Goal: Contribute content: Contribute content

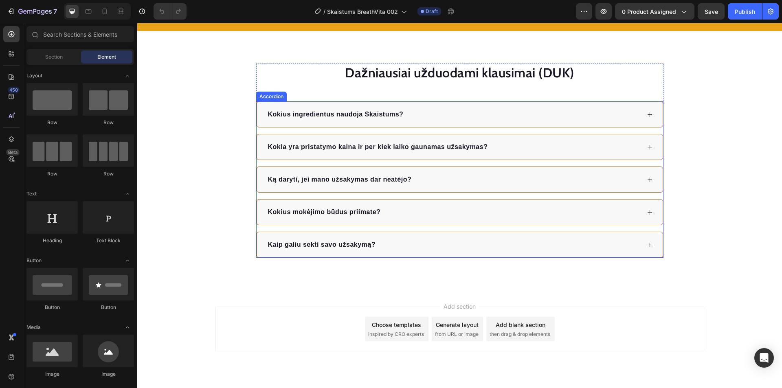
scroll to position [1448, 0]
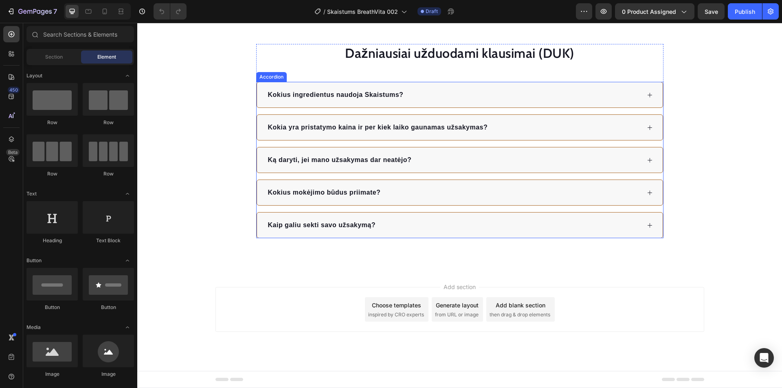
click at [464, 165] on div "Ką daryti, jei mano užsakymas dar neatėjo?" at bounding box center [454, 160] width 374 height 12
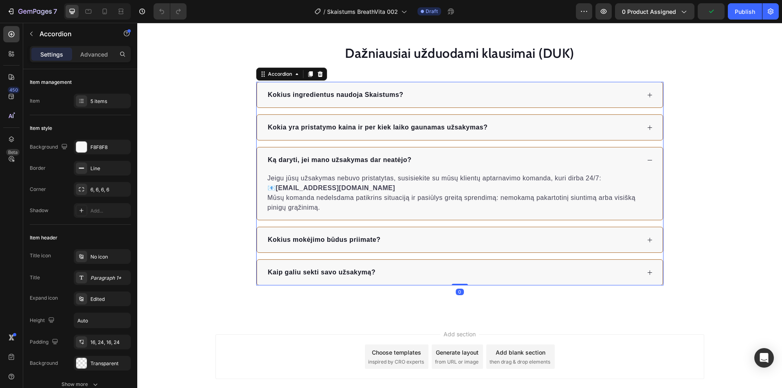
click at [464, 163] on div "Ką daryti, jei mano užsakymas dar neatėjo?" at bounding box center [454, 160] width 374 height 12
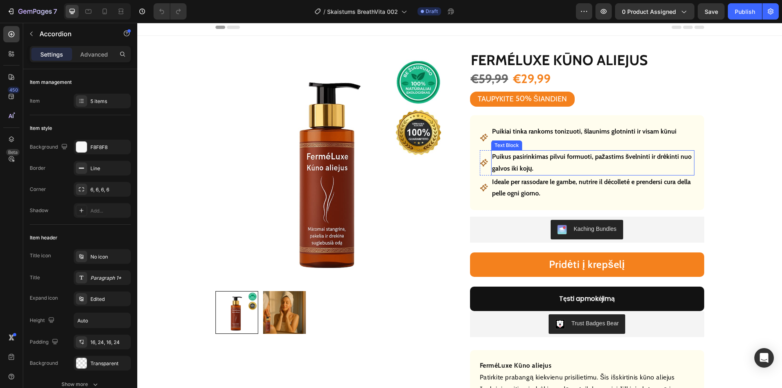
scroll to position [0, 0]
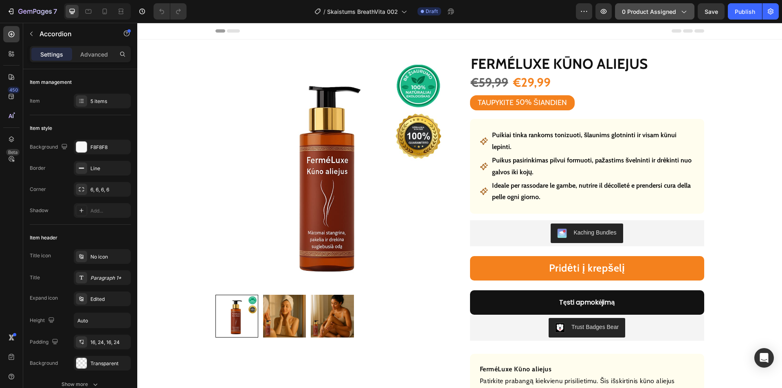
click at [651, 15] on span "0 product assigned" at bounding box center [649, 11] width 54 height 9
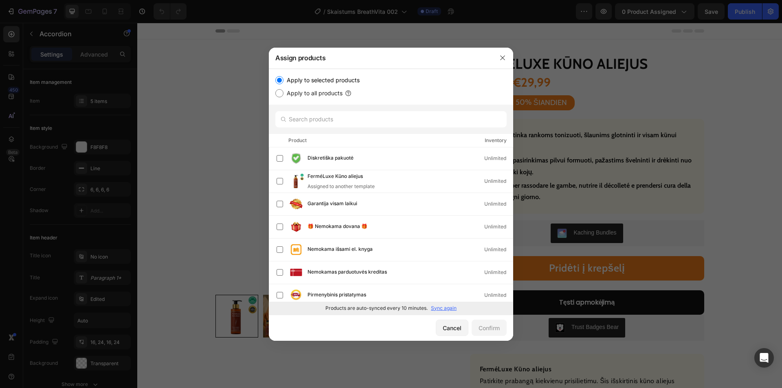
click at [441, 307] on p "Sync again" at bounding box center [444, 308] width 26 height 7
click at [338, 122] on input "text" at bounding box center [390, 119] width 231 height 16
paste input "Skaistums Jauninantis purškalas"
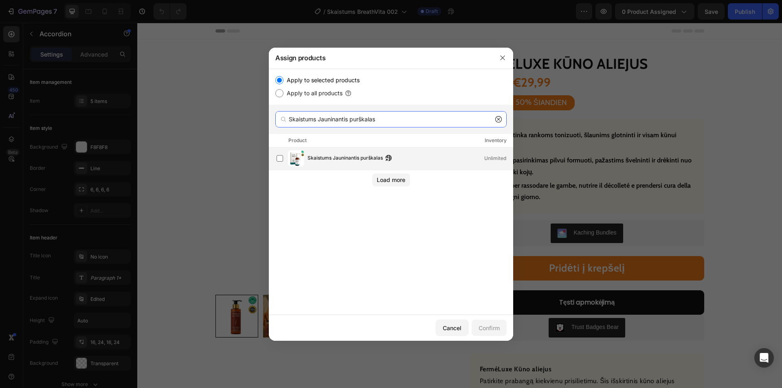
type input "Skaistums Jauninantis purškalas"
click at [332, 155] on span "Skaistums Jauninantis purškalas" at bounding box center [345, 158] width 75 height 9
click at [489, 327] on div "Confirm" at bounding box center [489, 328] width 21 height 9
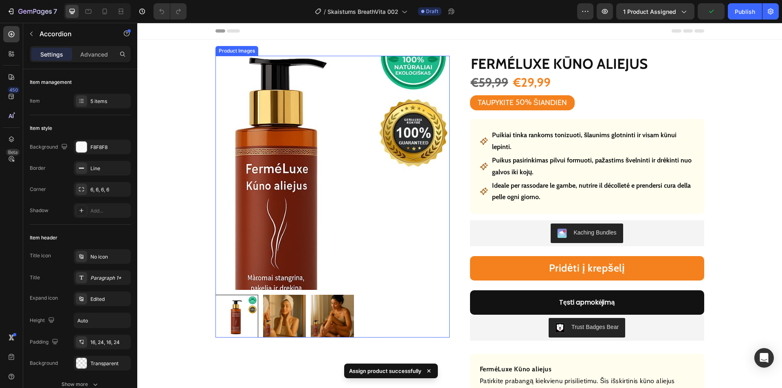
click at [347, 114] on img at bounding box center [333, 173] width 234 height 234
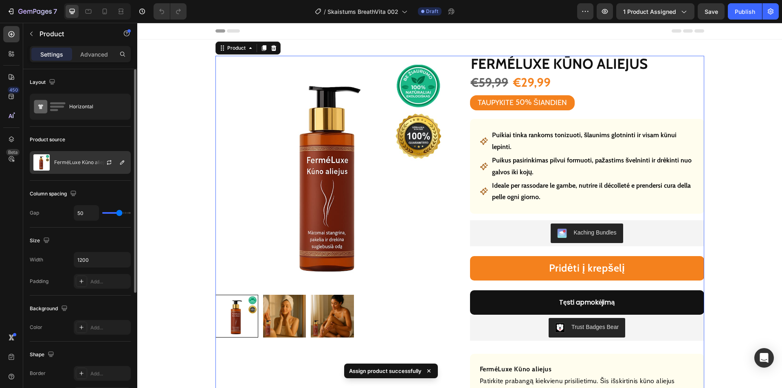
click at [73, 160] on p "FerméLuxe Kūno aliejus" at bounding box center [81, 163] width 55 height 6
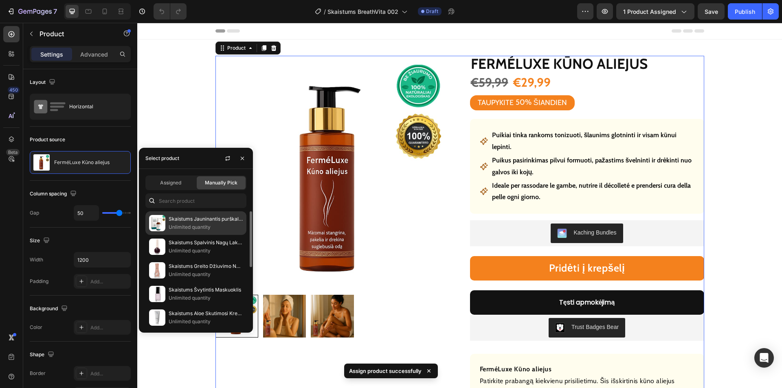
click at [184, 217] on p "Skaistums Jauninantis purškalas" at bounding box center [206, 219] width 74 height 8
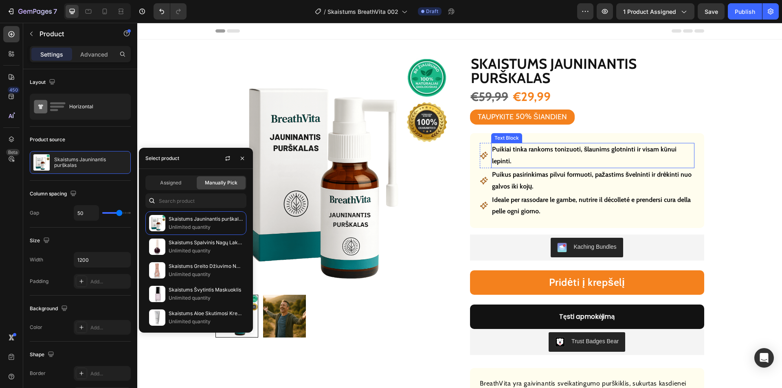
click at [520, 149] on p "Puikiai tinka rankoms tonizuoti, šlaunims glotninti ir visam kūnui lepinti." at bounding box center [593, 156] width 202 height 24
click at [521, 149] on p "Puikiai tinka rankoms tonizuoti, šlaunims glotninti ir visam kūnui lepinti." at bounding box center [593, 156] width 202 height 24
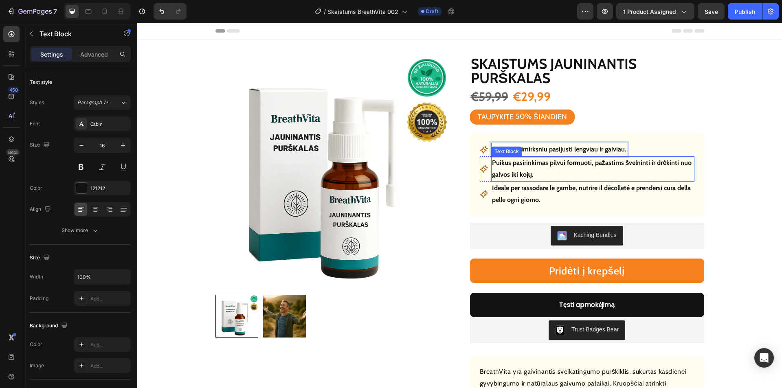
click at [505, 163] on p "Puikus pasirinkimas pilvui formuoti, pažastims švelninti ir drėkinti nuo galvos…" at bounding box center [593, 169] width 202 height 24
click at [506, 163] on p "Puikus pasirinkimas pilvui formuoti, pažastims švelninti ir drėkinti nuo galvos…" at bounding box center [593, 169] width 202 height 24
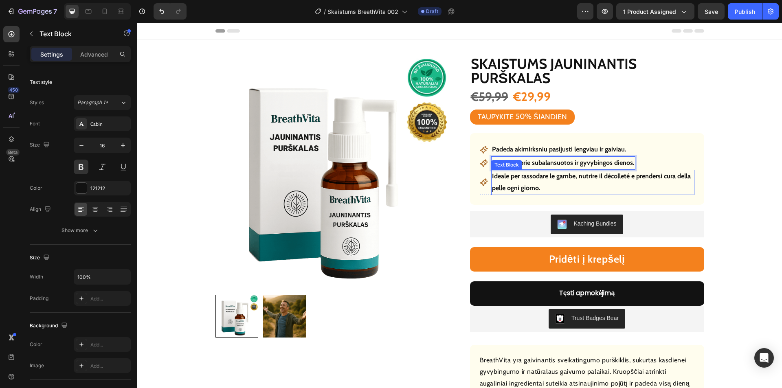
click at [518, 180] on p "Ideale per rassodare le gambe, nutrire il décolleté e prendersi cura della pell…" at bounding box center [593, 183] width 202 height 24
click at [520, 180] on p "Ideale per rassodare le gambe, nutrire il décolleté e prendersi cura della pell…" at bounding box center [593, 183] width 202 height 24
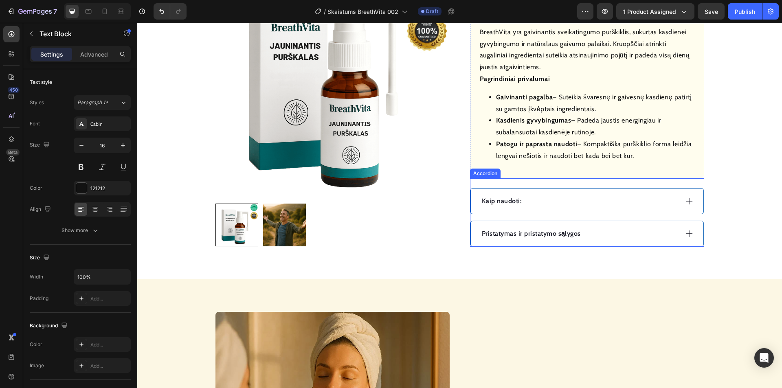
scroll to position [326, 0]
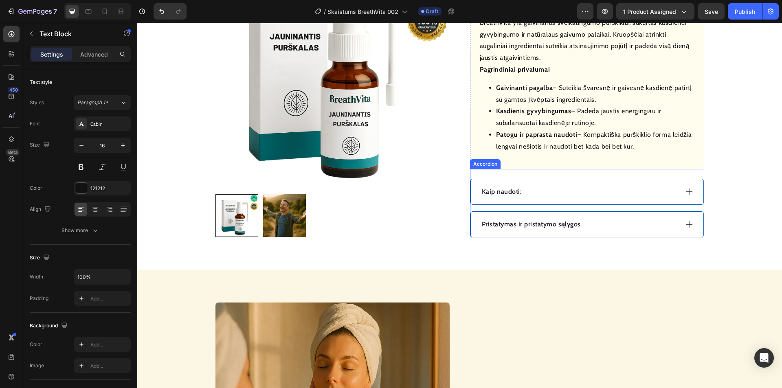
click at [596, 219] on div "Pristatymas ir pristatymo sąlygos" at bounding box center [580, 224] width 198 height 12
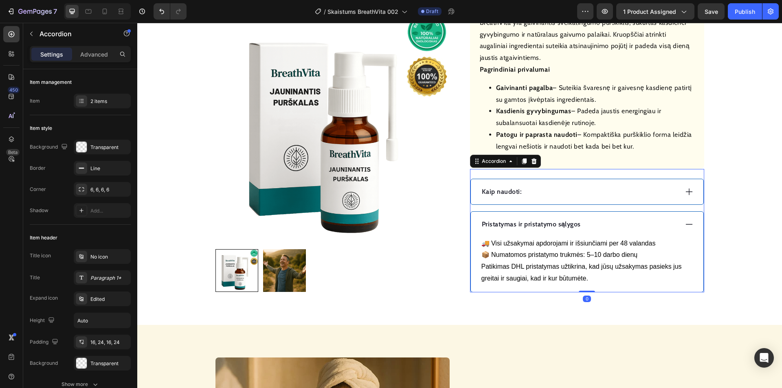
click at [596, 220] on div "Pristatymas ir pristatymo sąlygos" at bounding box center [580, 224] width 198 height 12
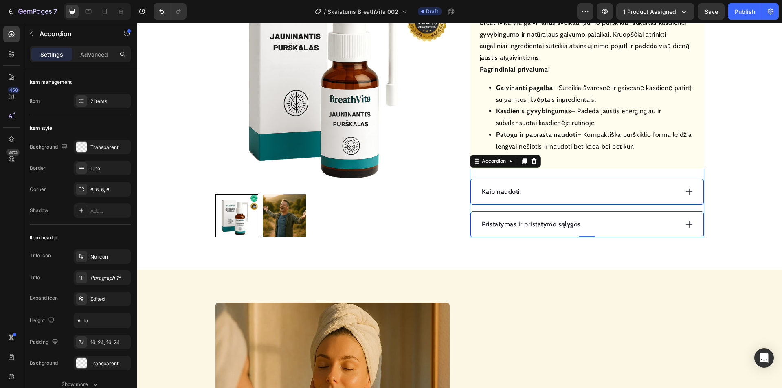
click at [578, 192] on div "Kaip naudoti:" at bounding box center [580, 192] width 198 height 12
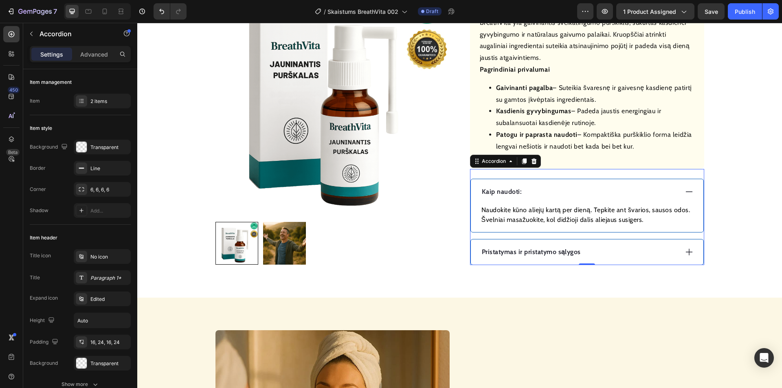
click at [500, 192] on p "Kaip naudoti:" at bounding box center [502, 192] width 40 height 10
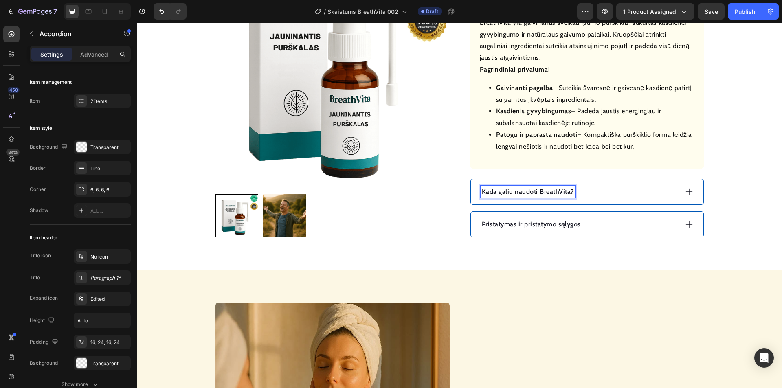
click at [599, 195] on div "Kada galiu naudoti BreathVita?" at bounding box center [580, 192] width 198 height 12
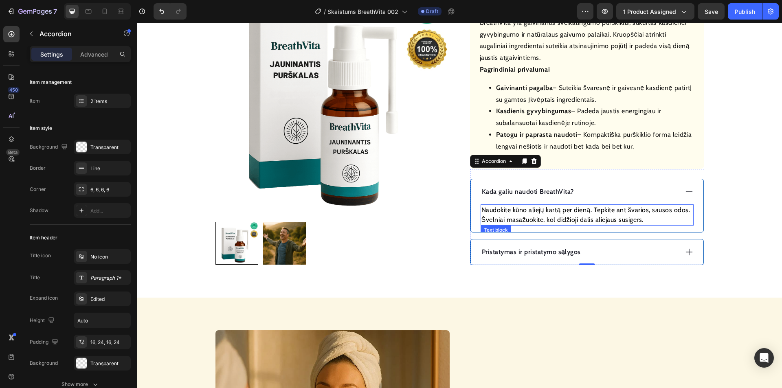
click at [535, 207] on p "Naudokite kūno aliejų kartą per dieną. Tepkite ant švarios, sausos odos. Švelni…" at bounding box center [587, 215] width 211 height 20
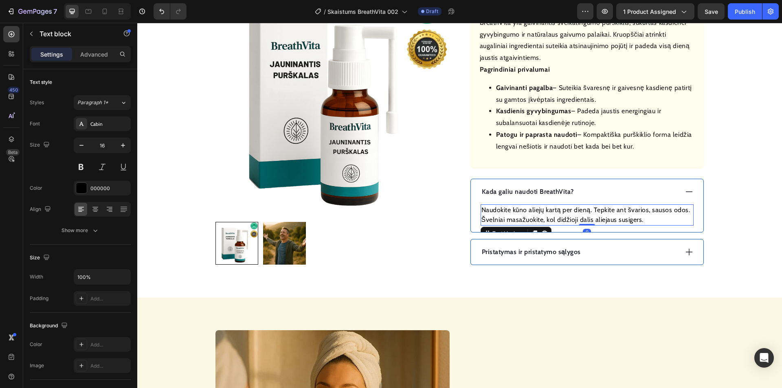
click at [530, 212] on p "Naudokite kūno aliejų kartą per dieną. Tepkite ant švarios, sausos odos. Švelni…" at bounding box center [587, 215] width 211 height 20
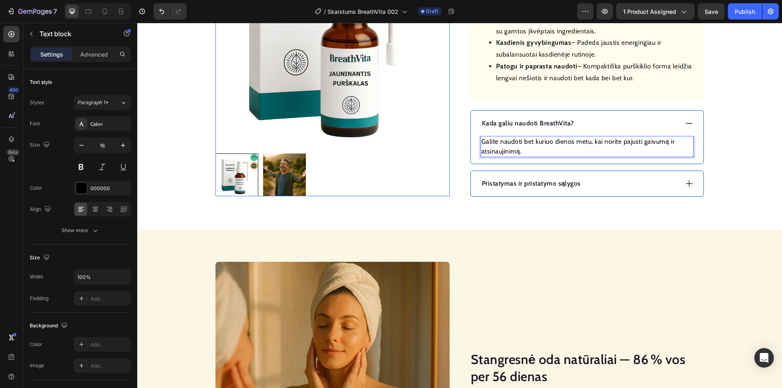
scroll to position [570, 0]
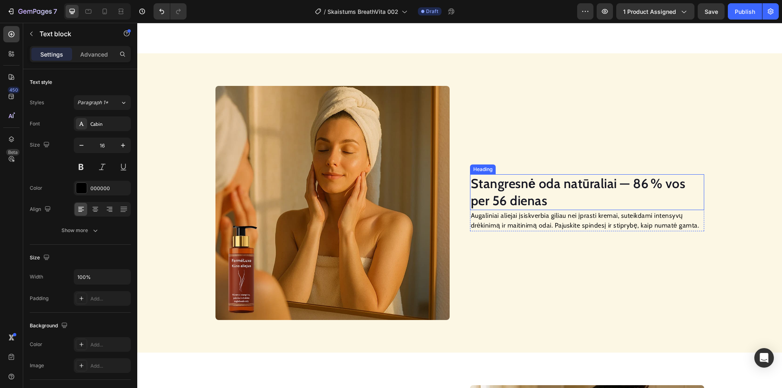
click at [512, 184] on h2 "Stangresnė oda natūraliai — 86 % vos per 56 dienas" at bounding box center [587, 191] width 234 height 35
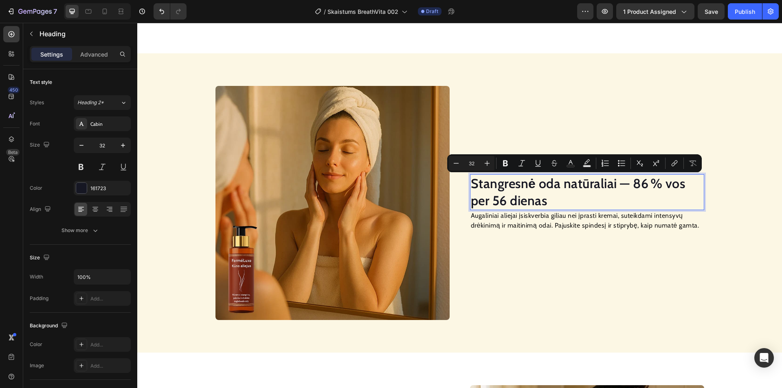
scroll to position [579, 0]
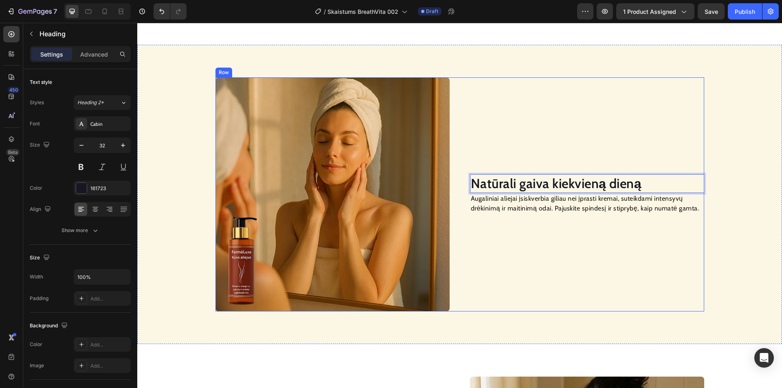
click at [530, 198] on p "Augaliniai aliejai įsiskverbia giliau nei įprasti kremai, suteikdami intensyvų …" at bounding box center [587, 204] width 233 height 20
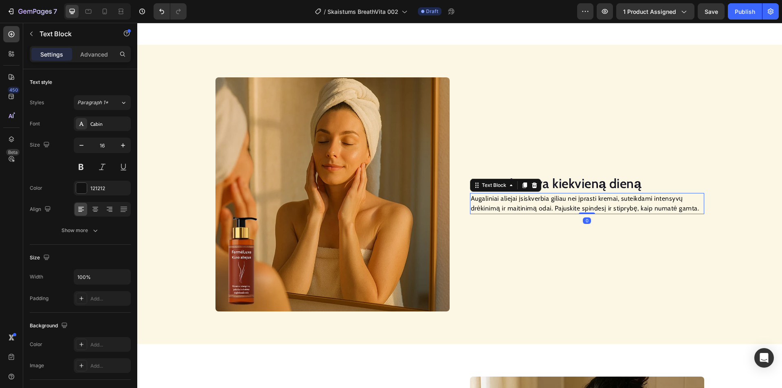
click at [528, 202] on p "Augaliniai aliejai įsiskverbia giliau nei įprasti kremai, suteikdami intensyvų …" at bounding box center [587, 204] width 233 height 20
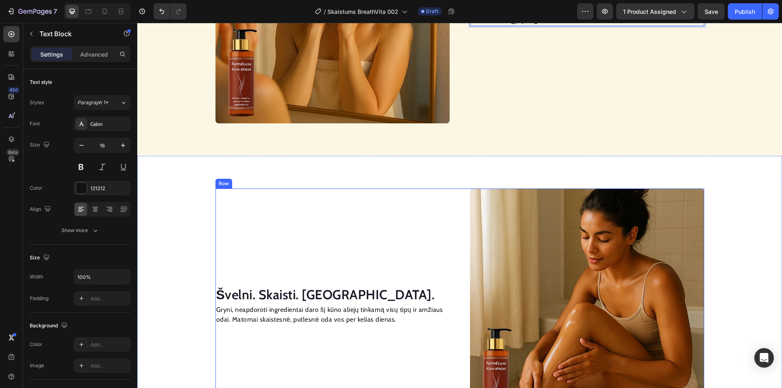
scroll to position [783, 0]
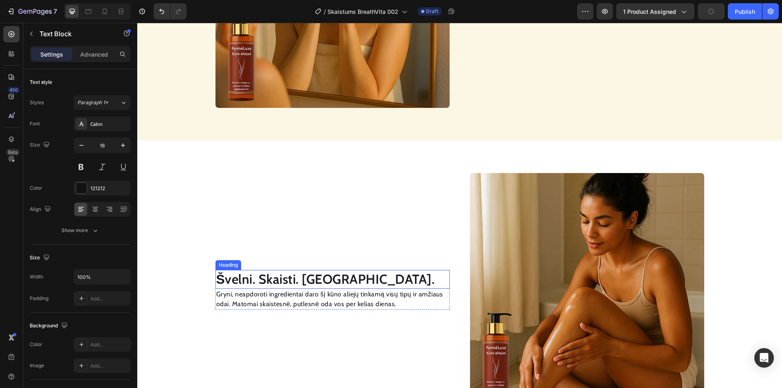
click at [296, 278] on h2 "Švelni. Skaisti. [GEOGRAPHIC_DATA]." at bounding box center [333, 279] width 234 height 19
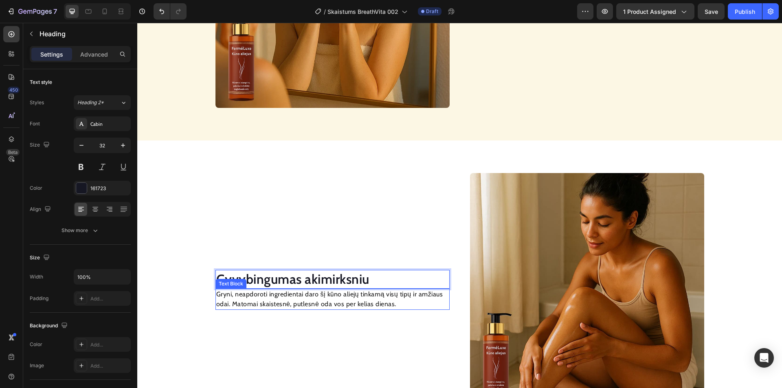
click at [302, 303] on p "Gryni, neapdoroti ingredientai daro šį kūno aliejų tinkamą visų tipų ir amžiaus…" at bounding box center [332, 300] width 233 height 20
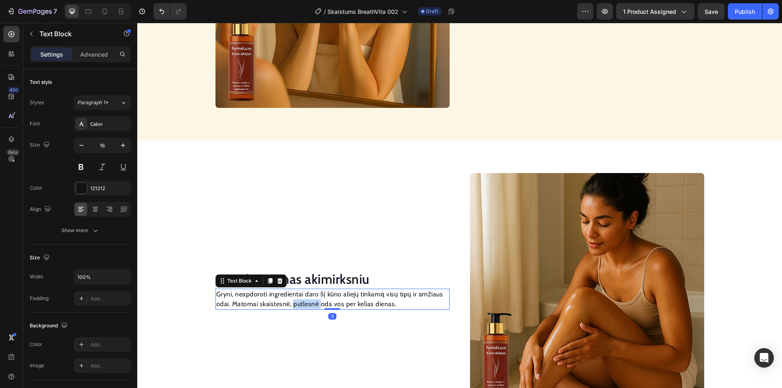
click at [302, 303] on p "Gryni, neapdoroti ingredientai daro šį kūno aliejų tinkamą visų tipų ir amžiaus…" at bounding box center [332, 300] width 233 height 20
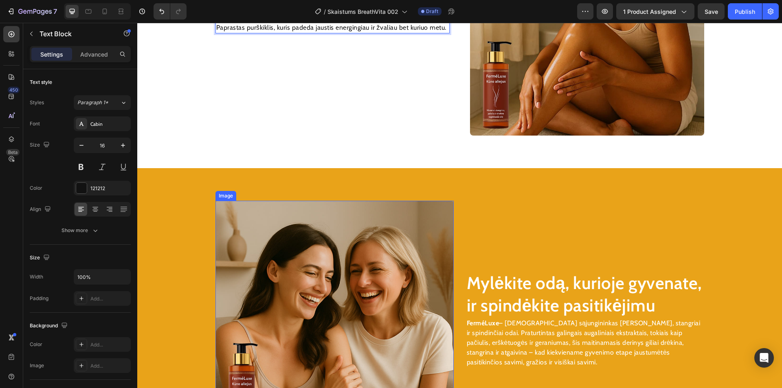
scroll to position [1195, 0]
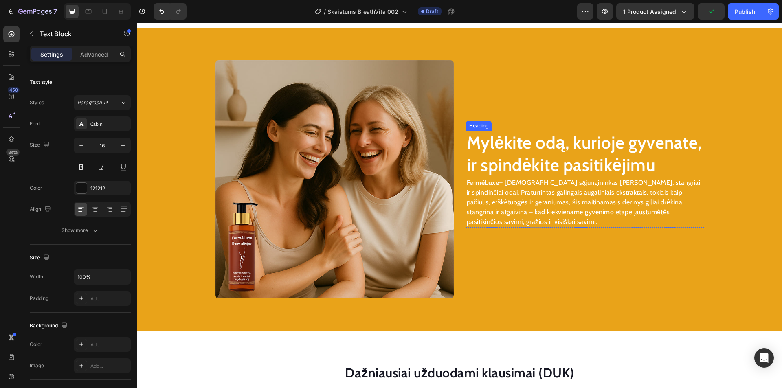
click at [521, 168] on h2 "Mylėkite odą, kurioje gyvenate, ir spindėkite pasitikėjimu" at bounding box center [585, 154] width 238 height 46
click at [520, 168] on h2 "Mylėkite odą, kurioje gyvenate, ir spindėkite pasitikėjimu" at bounding box center [585, 154] width 238 height 46
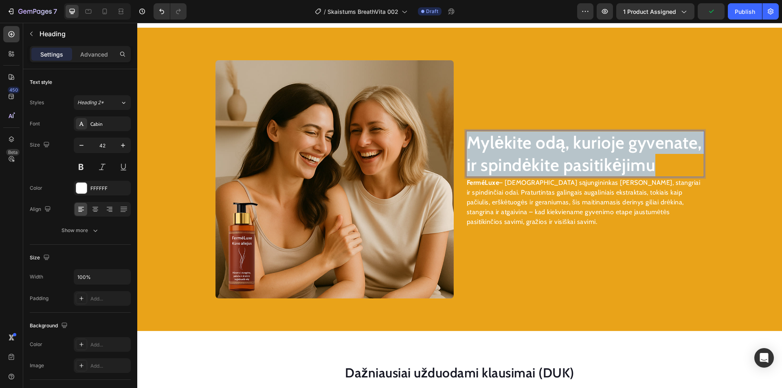
scroll to position [1206, 0]
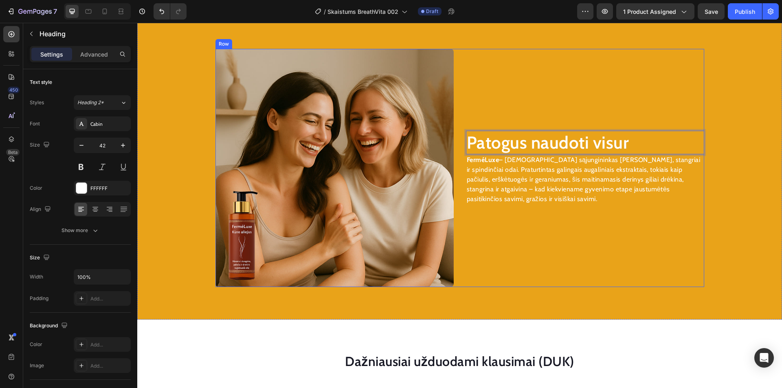
click at [541, 173] on p "FerméLuxe – jūsų sąjungininkas šilkinei, stangriai ir spindinčiai odai. Praturt…" at bounding box center [585, 179] width 237 height 49
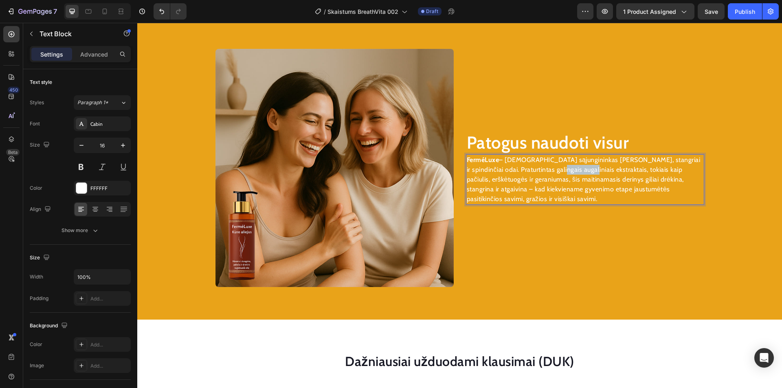
click at [541, 173] on p "FerméLuxe – jūsų sąjungininkas šilkinei, stangriai ir spindinčiai odai. Praturt…" at bounding box center [585, 179] width 237 height 49
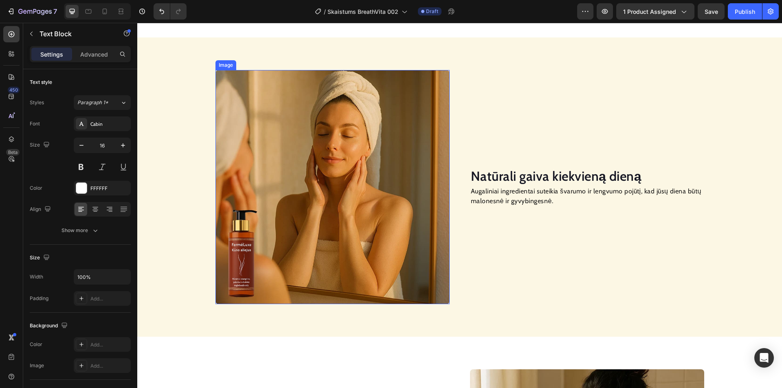
scroll to position [564, 0]
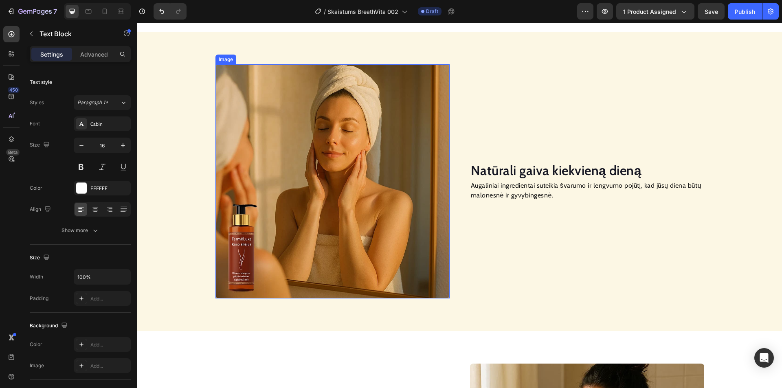
click at [324, 181] on img at bounding box center [333, 181] width 234 height 234
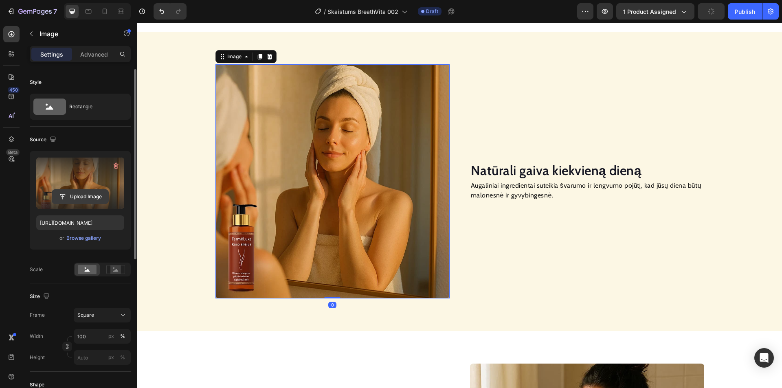
click at [89, 197] on input "file" at bounding box center [80, 197] width 56 height 14
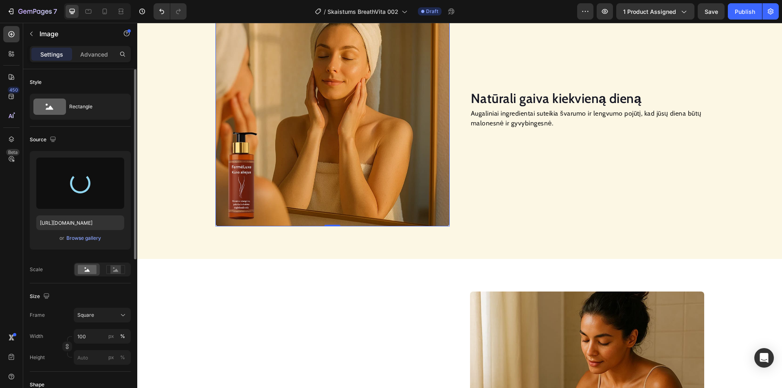
type input "[URL][DOMAIN_NAME]"
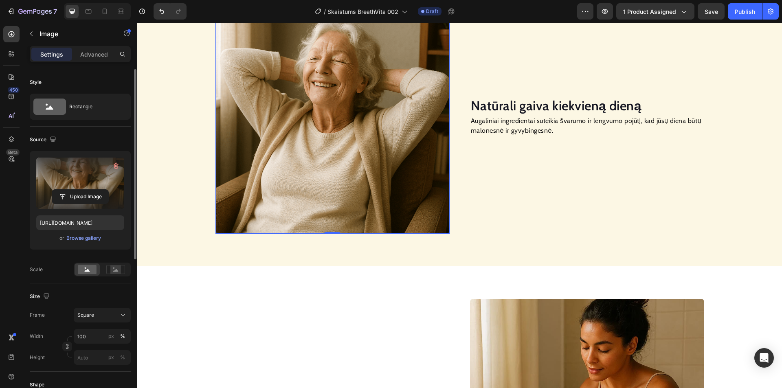
scroll to position [727, 0]
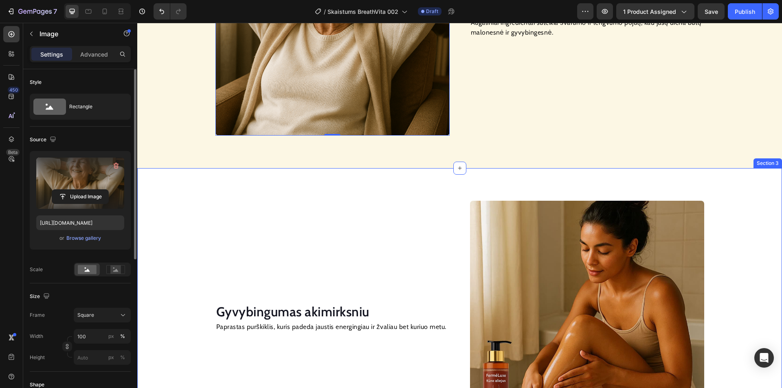
click at [568, 243] on img at bounding box center [587, 318] width 234 height 234
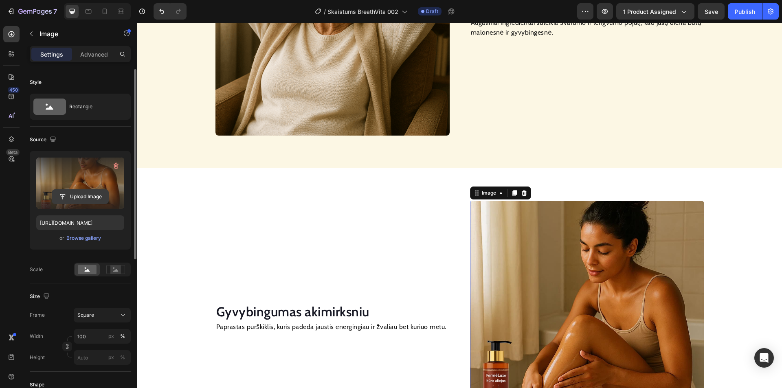
click at [82, 196] on input "file" at bounding box center [80, 197] width 56 height 14
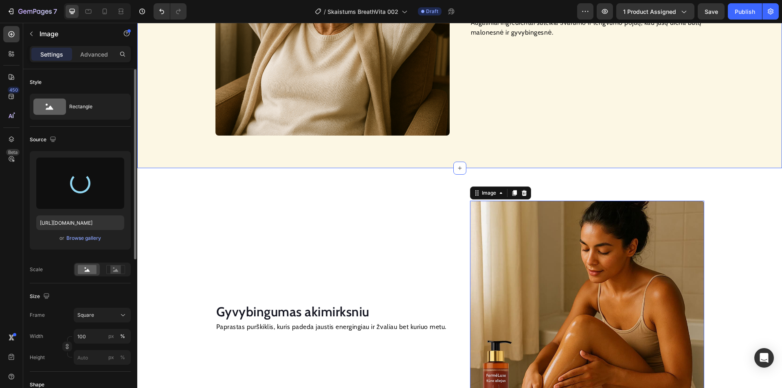
type input "[URL][DOMAIN_NAME]"
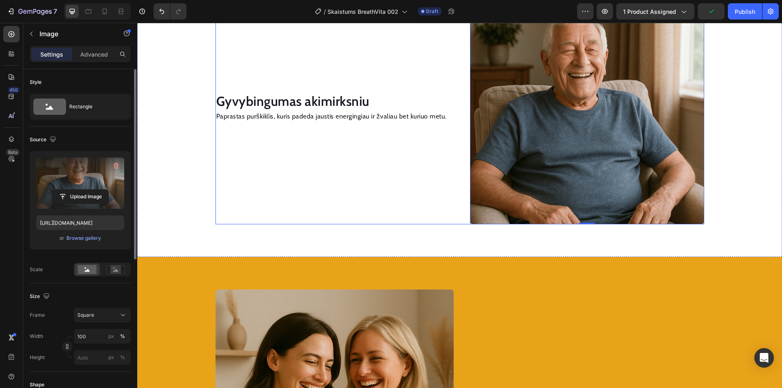
scroll to position [1013, 0]
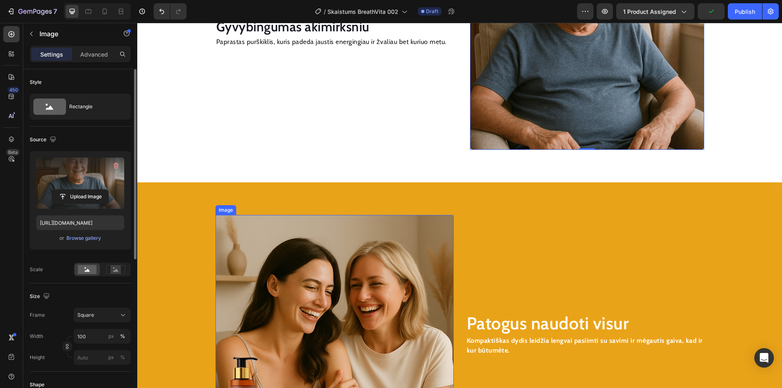
click at [353, 248] on img at bounding box center [335, 334] width 238 height 238
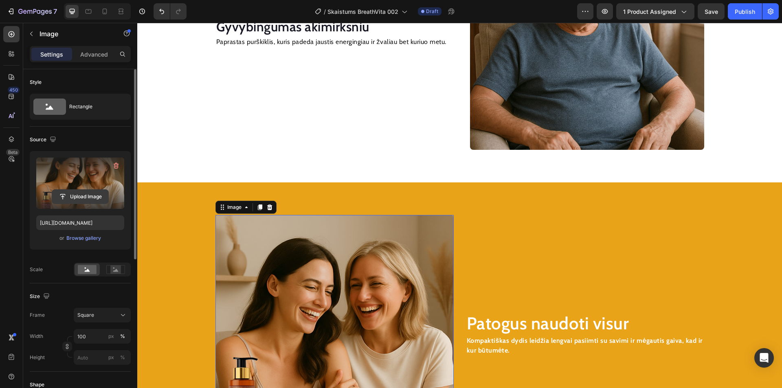
click at [70, 196] on input "file" at bounding box center [80, 197] width 56 height 14
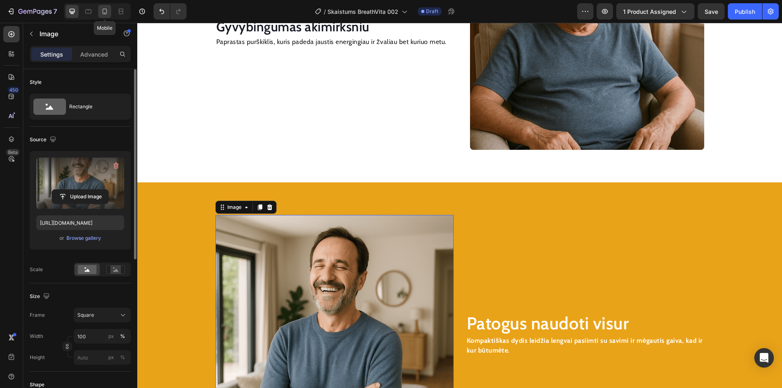
click at [101, 9] on icon at bounding box center [105, 11] width 8 height 8
type input "[URL][DOMAIN_NAME]"
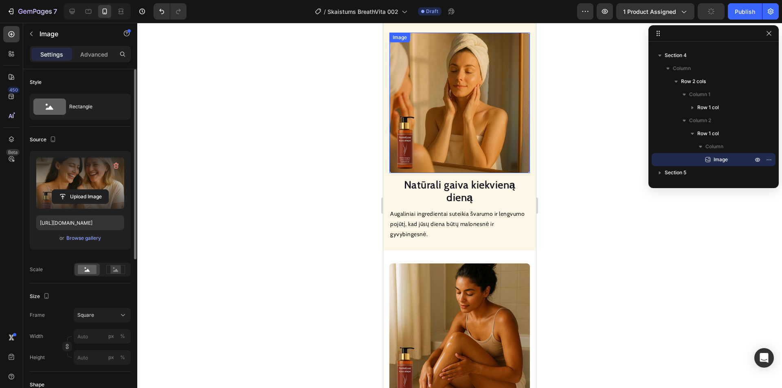
scroll to position [741, 0]
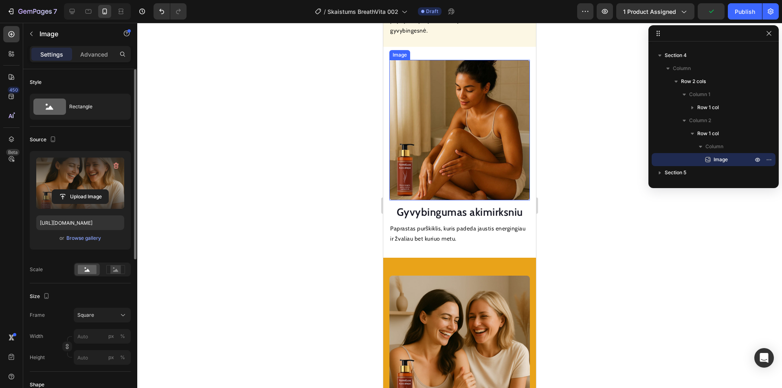
click at [439, 114] on img at bounding box center [460, 130] width 141 height 141
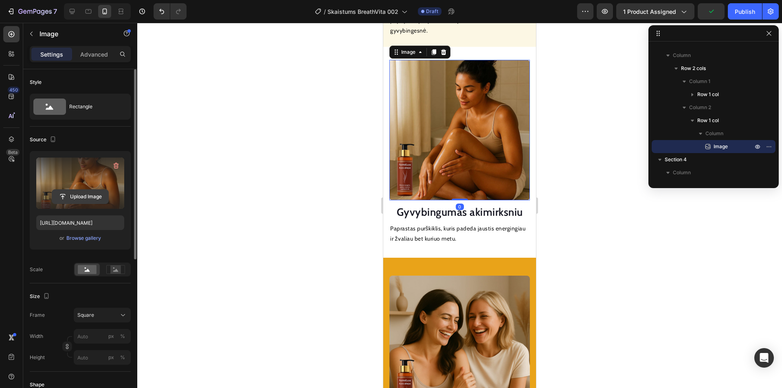
click at [85, 193] on input "file" at bounding box center [80, 197] width 56 height 14
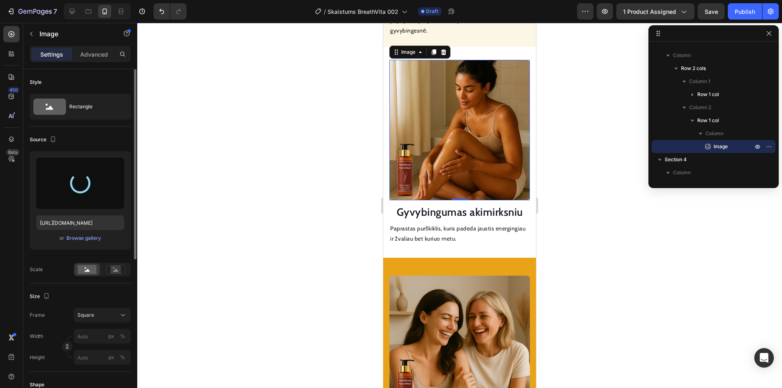
type input "[URL][DOMAIN_NAME]"
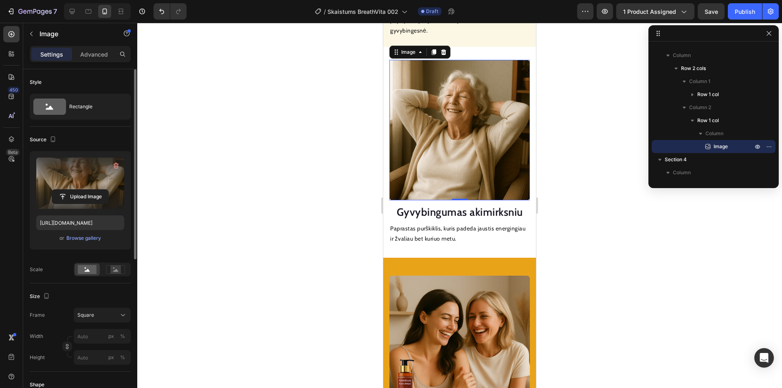
scroll to position [863, 0]
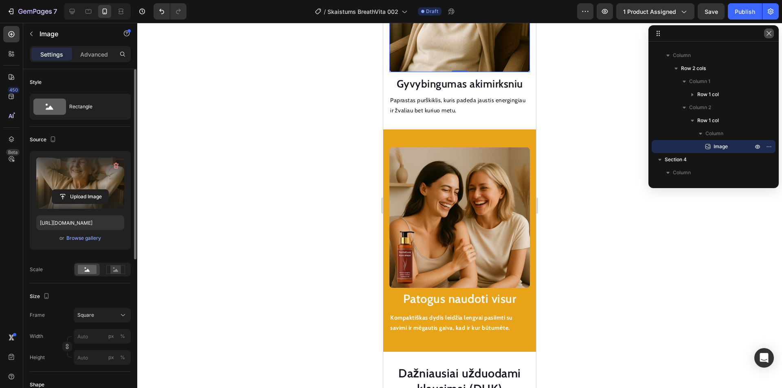
click at [766, 35] on icon "button" at bounding box center [769, 33] width 7 height 7
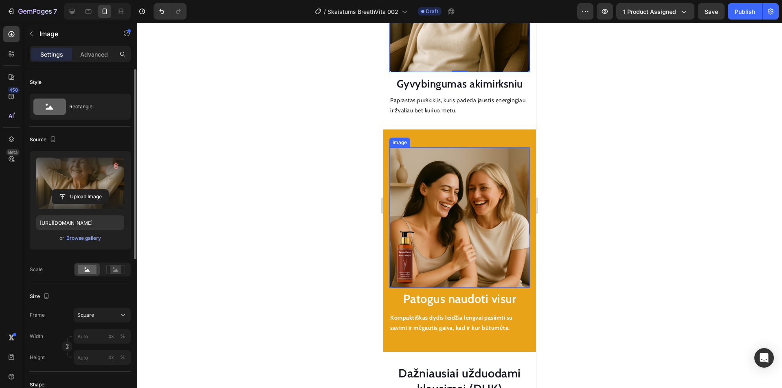
click at [465, 189] on img at bounding box center [460, 217] width 141 height 141
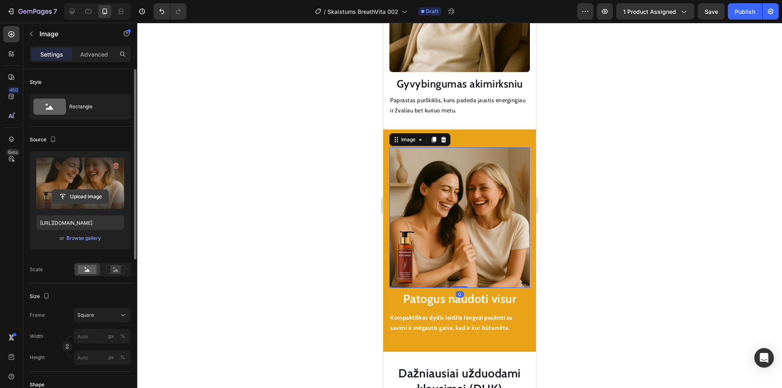
click at [80, 194] on input "file" at bounding box center [80, 197] width 56 height 14
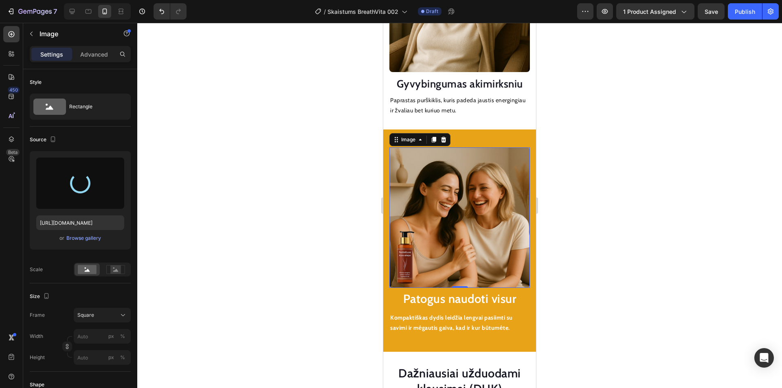
type input "[URL][DOMAIN_NAME]"
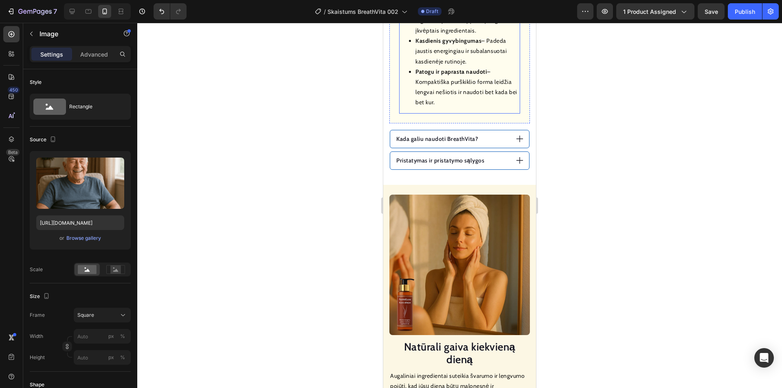
scroll to position [616, 0]
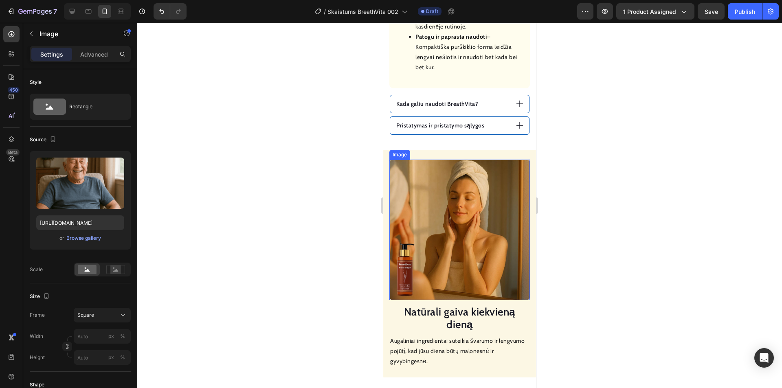
click at [436, 184] on img at bounding box center [460, 230] width 141 height 141
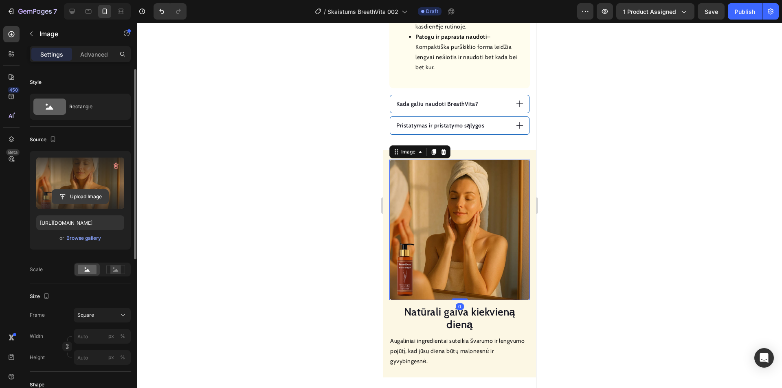
click at [79, 194] on input "file" at bounding box center [80, 197] width 56 height 14
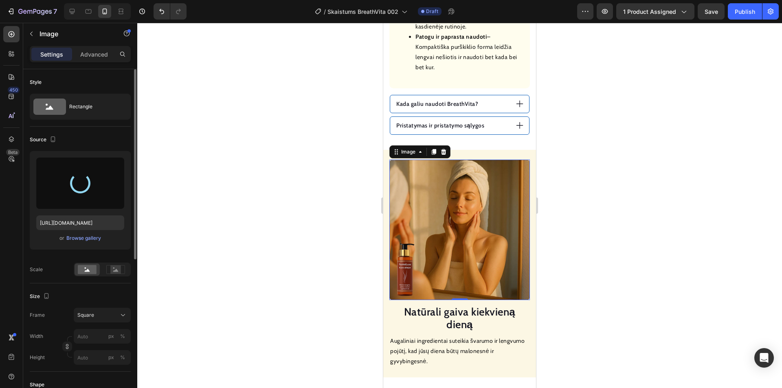
type input "[URL][DOMAIN_NAME]"
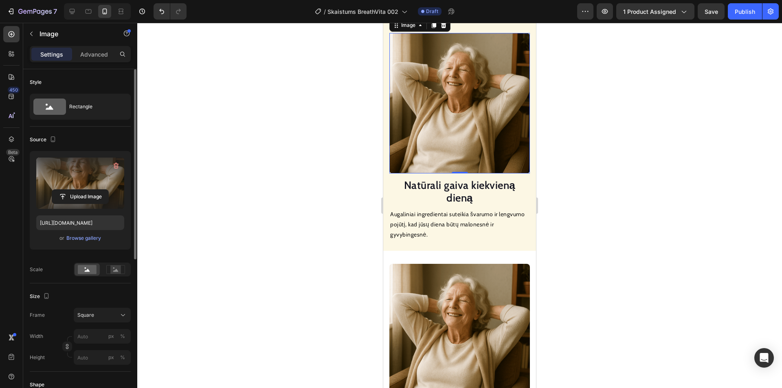
scroll to position [738, 0]
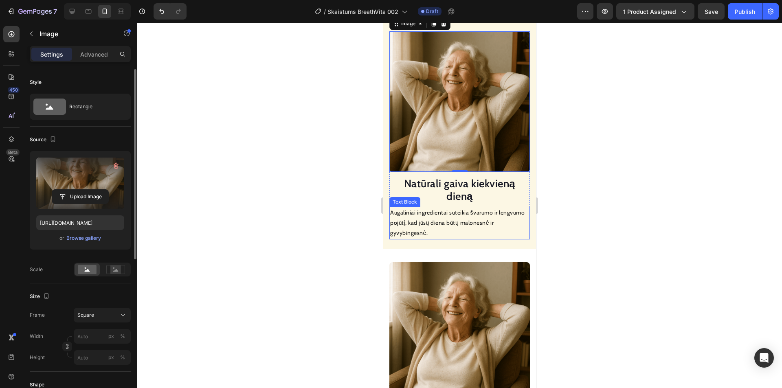
click at [442, 298] on img at bounding box center [460, 332] width 141 height 141
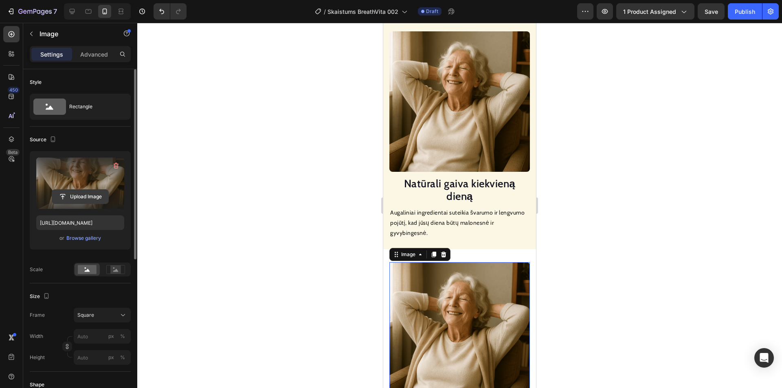
click at [100, 199] on input "file" at bounding box center [80, 197] width 56 height 14
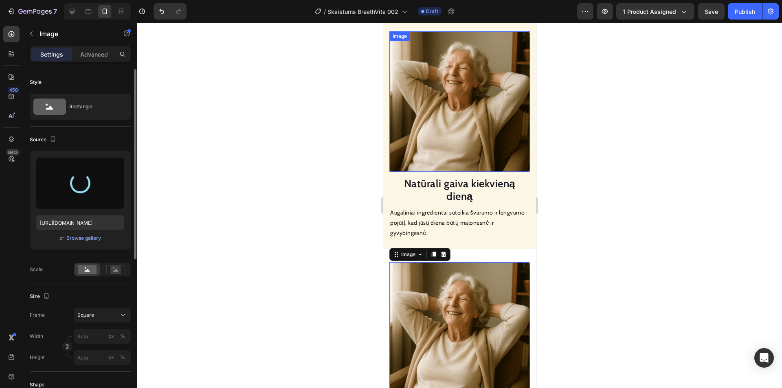
type input "[URL][DOMAIN_NAME]"
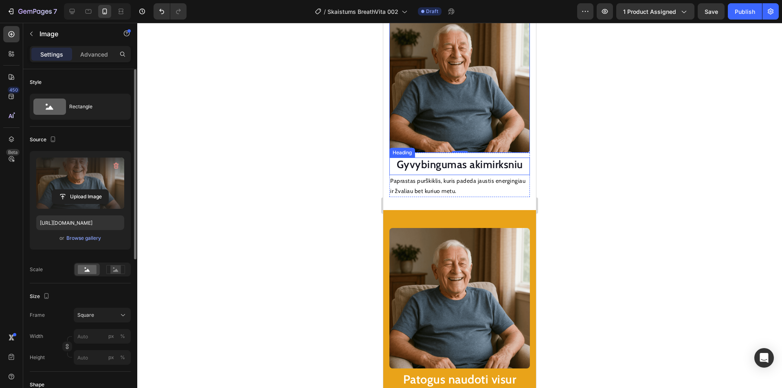
scroll to position [983, 0]
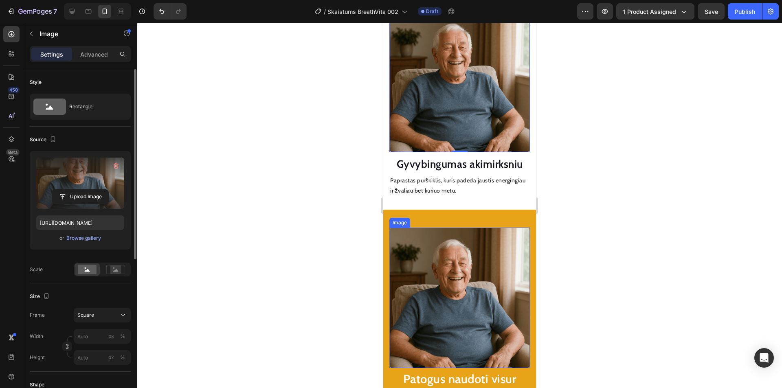
click at [445, 281] on img at bounding box center [460, 298] width 141 height 141
click at [94, 193] on input "file" at bounding box center [80, 197] width 56 height 14
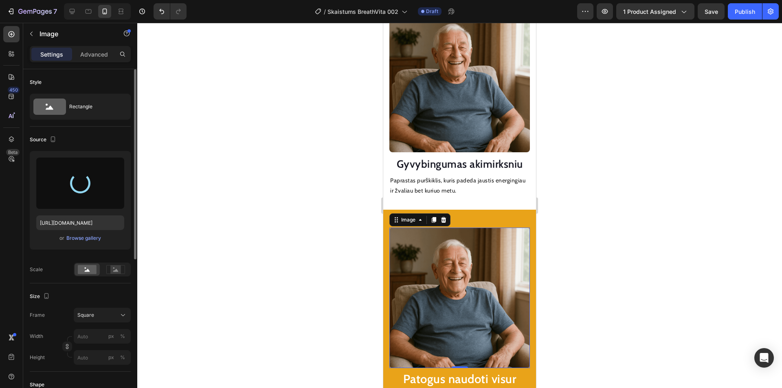
type input "[URL][DOMAIN_NAME]"
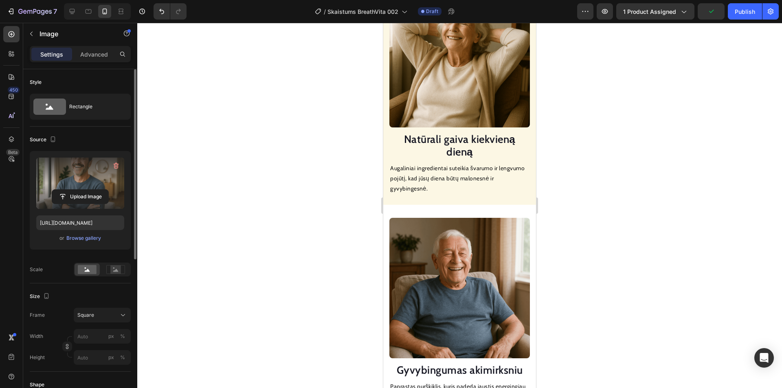
scroll to position [657, 0]
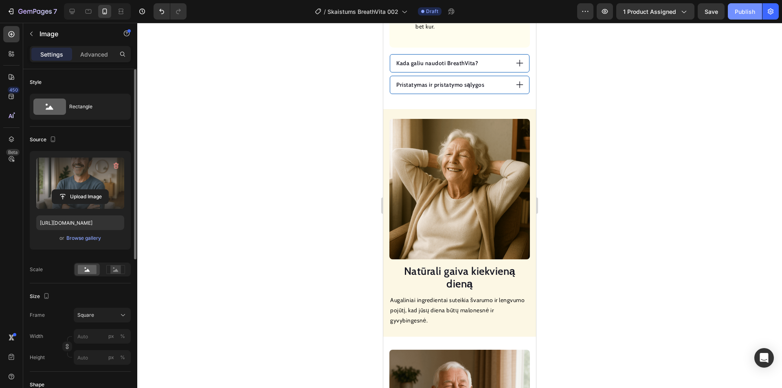
click at [738, 13] on div "Publish" at bounding box center [745, 11] width 20 height 9
